Goal: Information Seeking & Learning: Learn about a topic

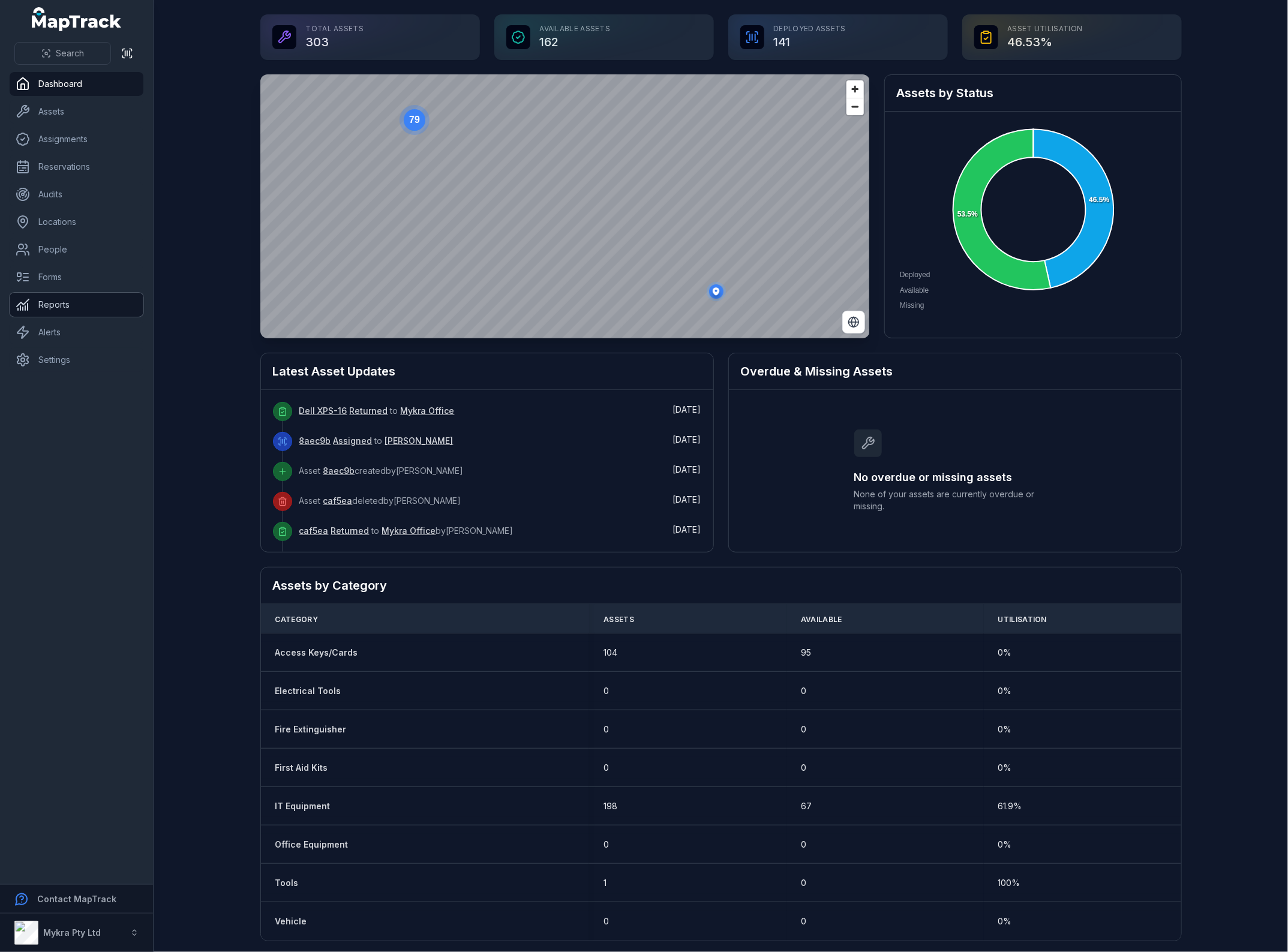
click at [48, 308] on link "Reports" at bounding box center [76, 304] width 134 height 24
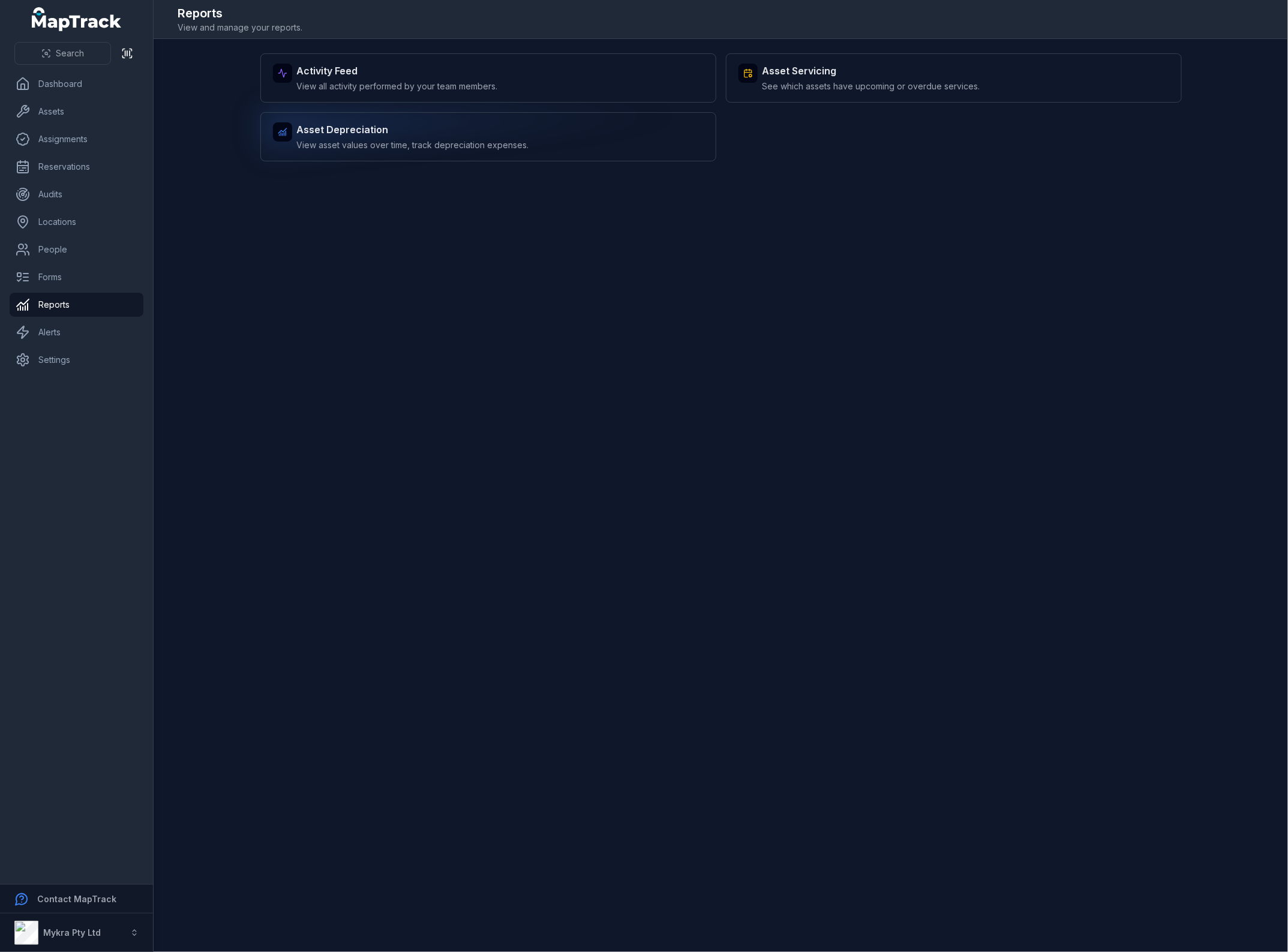
click at [651, 133] on div "Asset Depreciation View asset values over time, track depreciation expenses." at bounding box center [488, 137] width 456 height 49
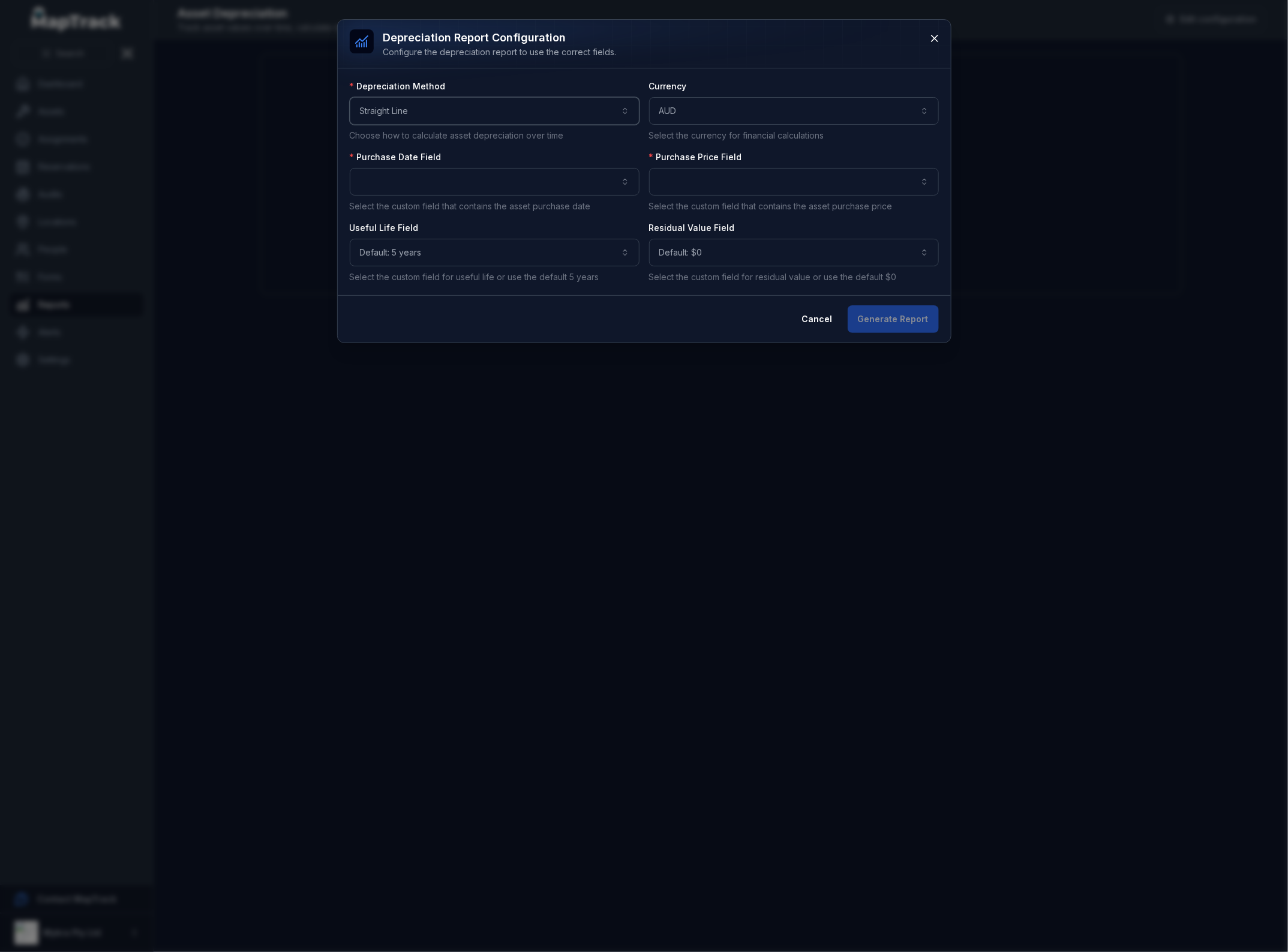
click at [458, 112] on button "**********" at bounding box center [495, 111] width 290 height 28
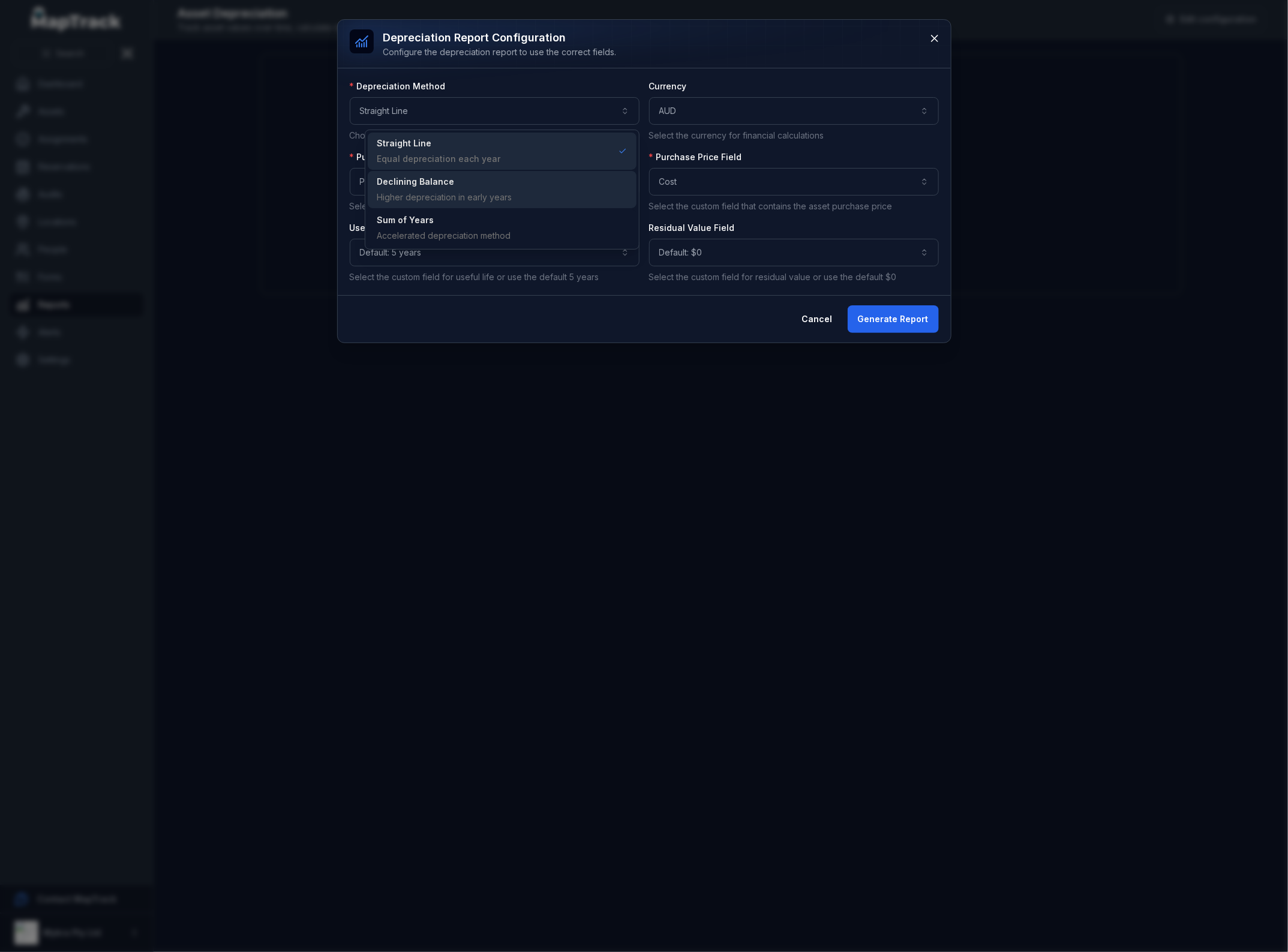
click at [497, 188] on div "Declining Balance" at bounding box center [444, 182] width 135 height 12
